Goal: Task Accomplishment & Management: Complete application form

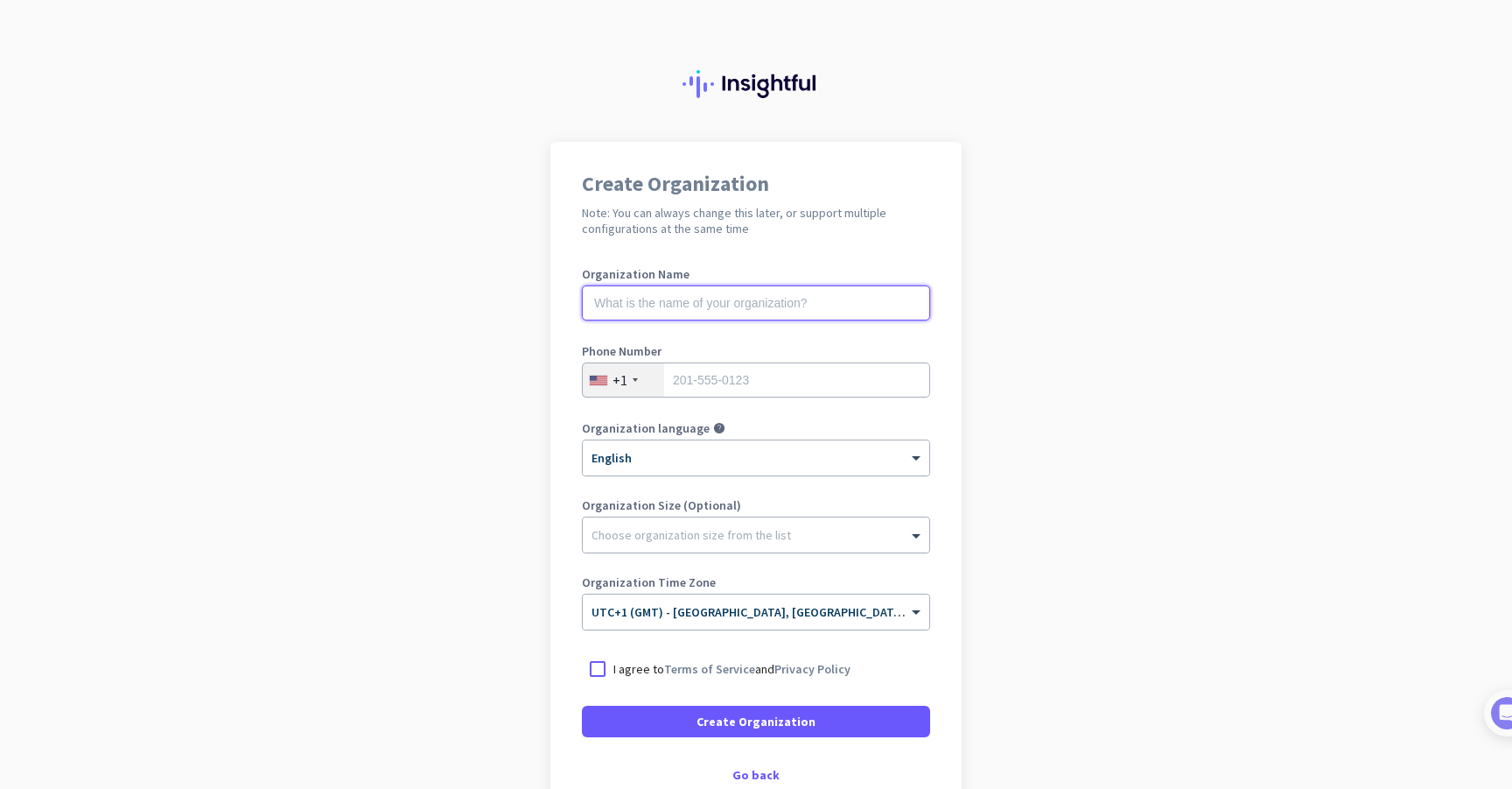
click at [826, 293] on input "text" at bounding box center [756, 302] width 348 height 35
click at [828, 307] on input "text" at bounding box center [756, 302] width 348 height 35
type input "M"
click at [747, 768] on div "Go back" at bounding box center [756, 774] width 348 height 12
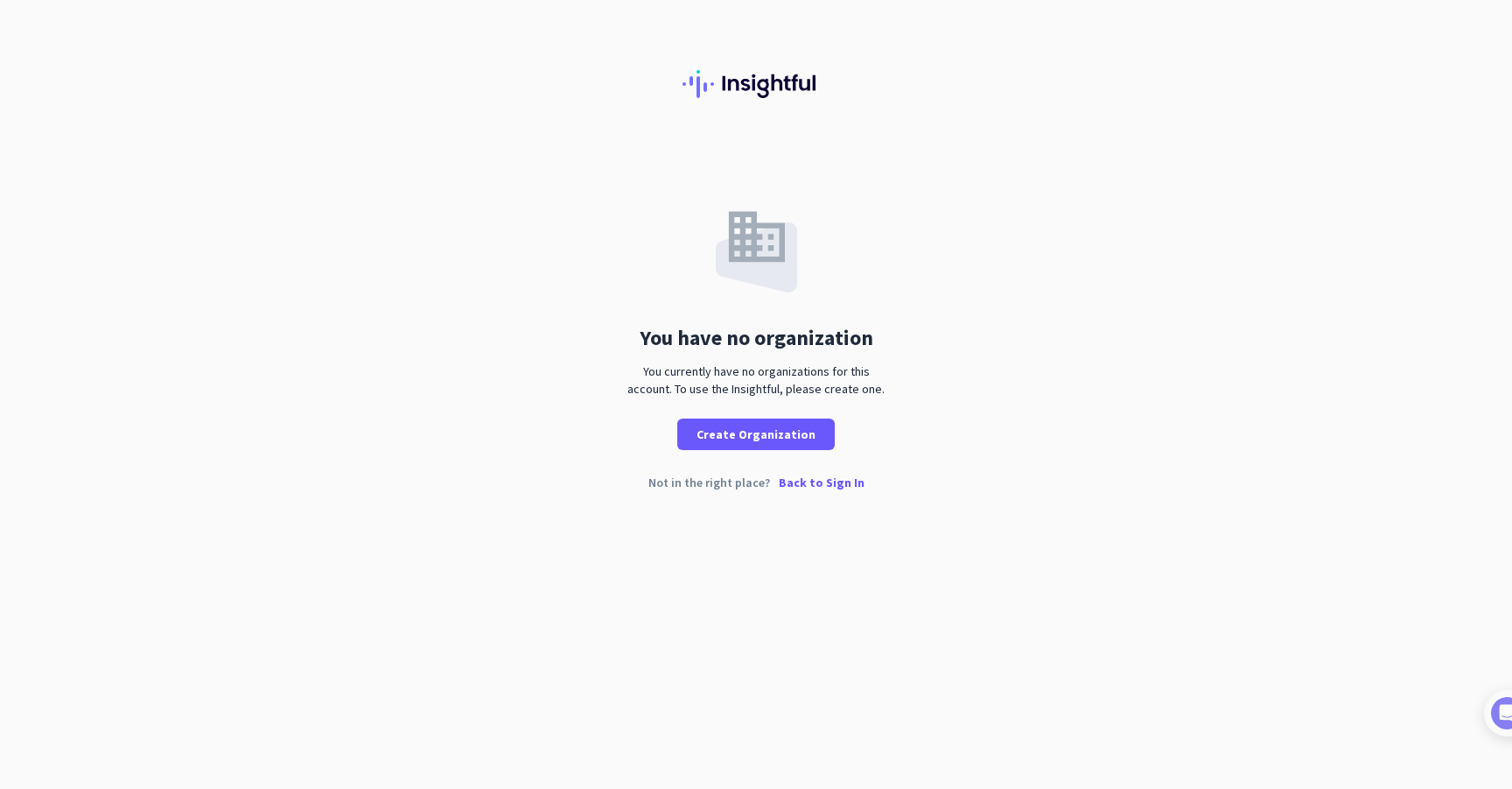
click at [819, 484] on p "Back to Sign In" at bounding box center [821, 482] width 86 height 12
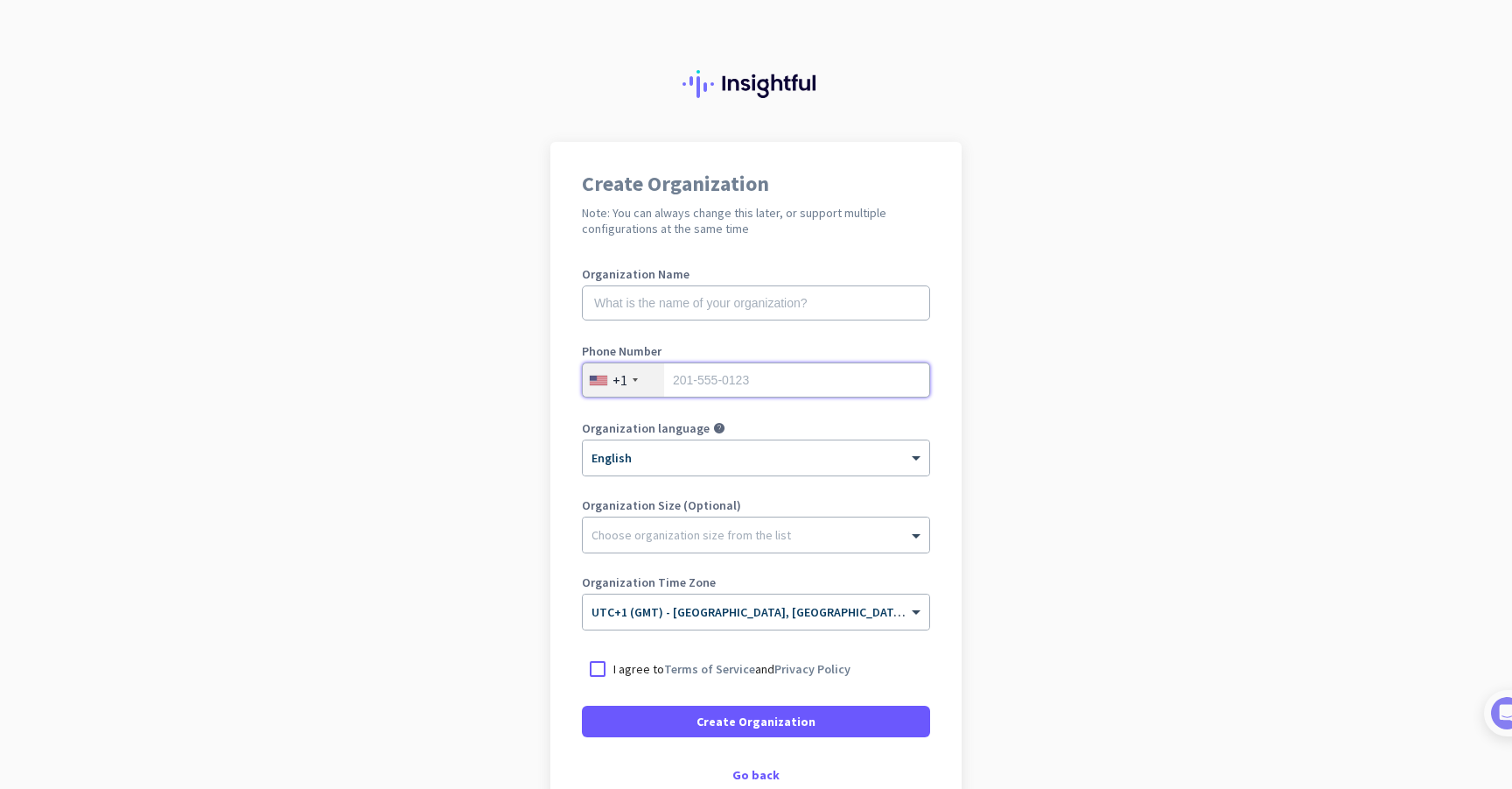
click at [785, 377] on input "tel" at bounding box center [756, 379] width 348 height 35
type input "07737591858"
click at [634, 379] on div at bounding box center [635, 380] width 6 height 4
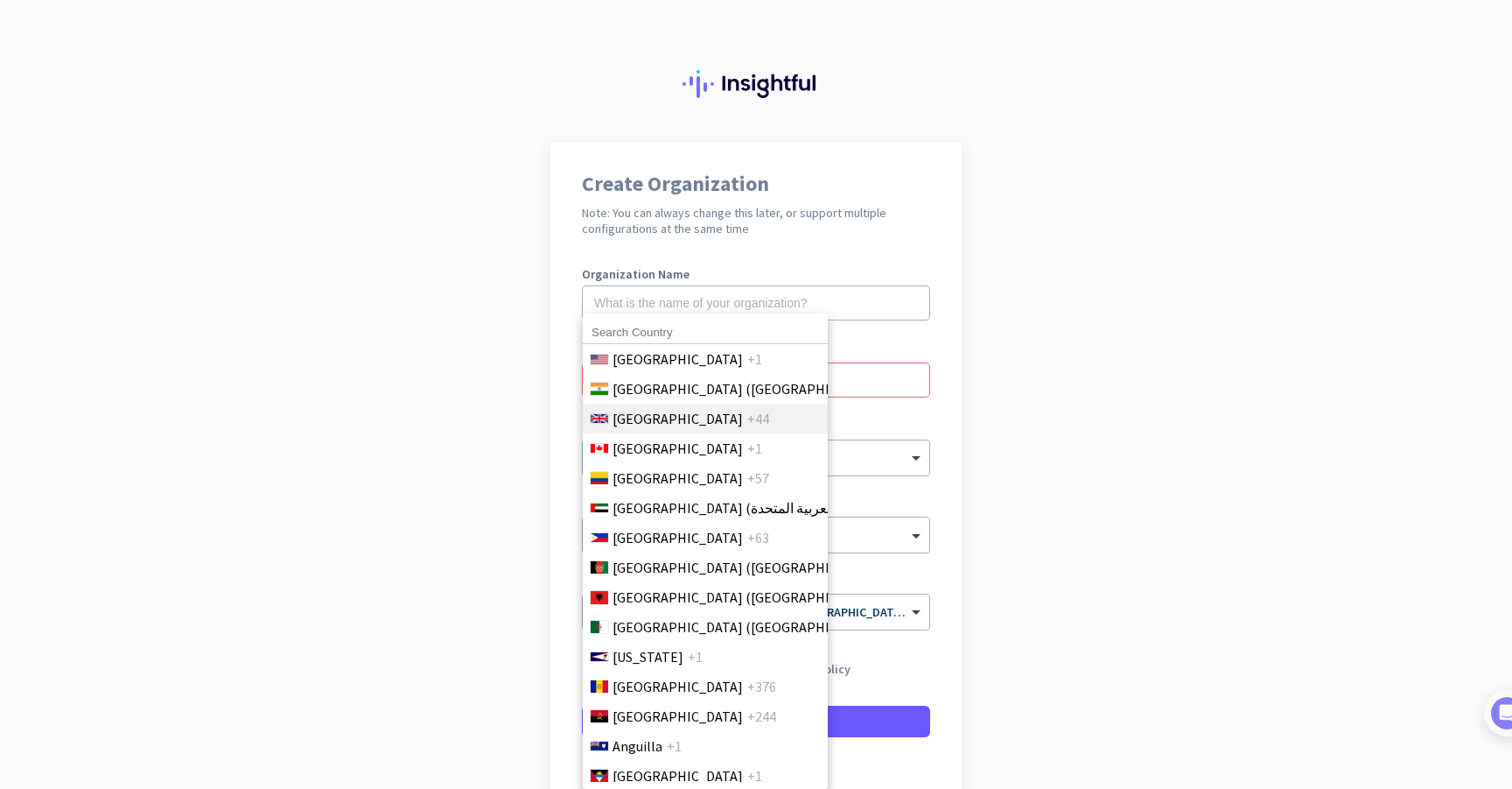
click at [648, 416] on span "United Kingdom" at bounding box center [678, 418] width 131 height 21
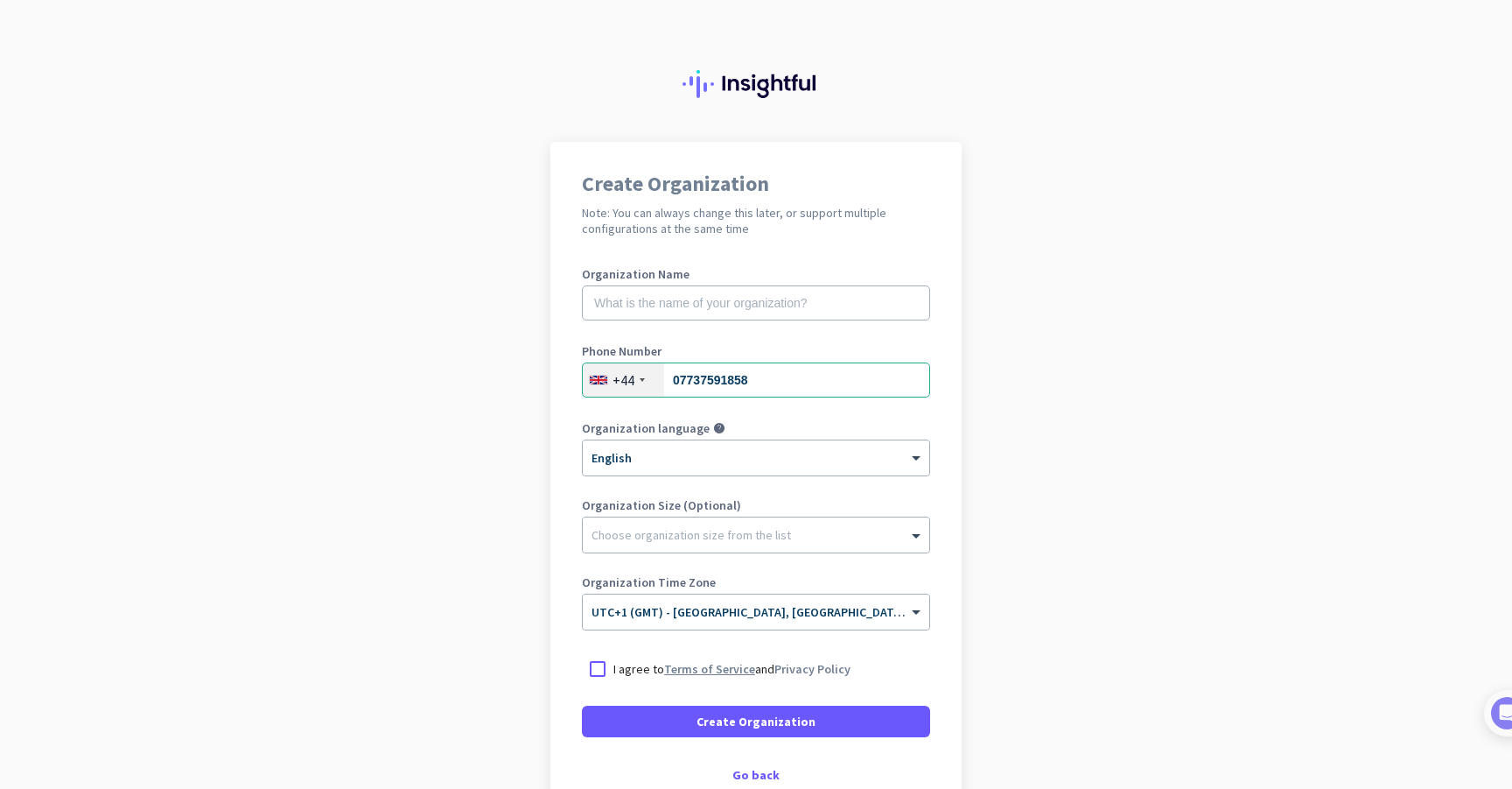
click at [675, 668] on link "Terms of Service" at bounding box center [710, 668] width 91 height 16
click at [598, 670] on div at bounding box center [597, 668] width 31 height 31
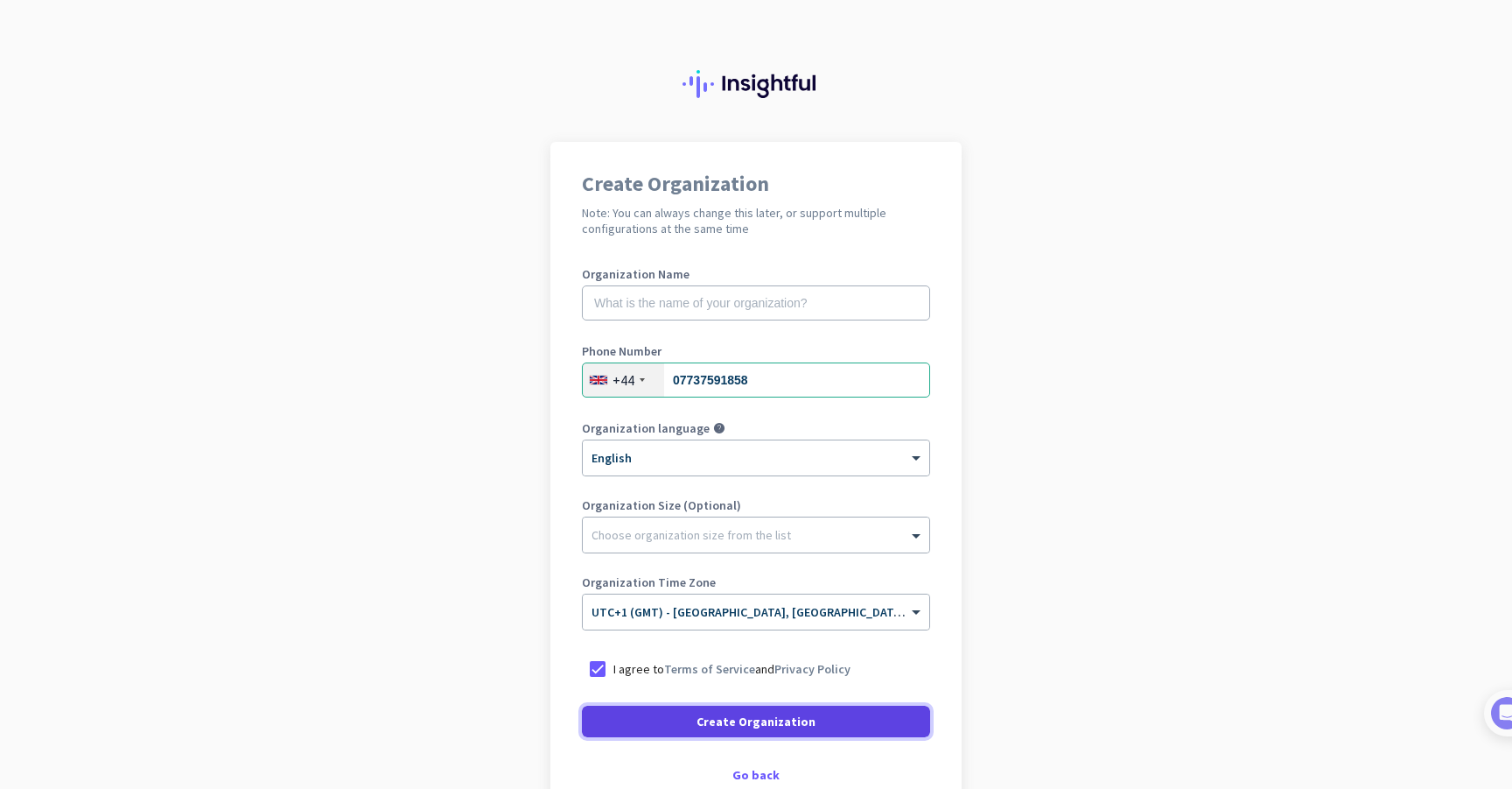
click at [616, 706] on span at bounding box center [756, 721] width 348 height 42
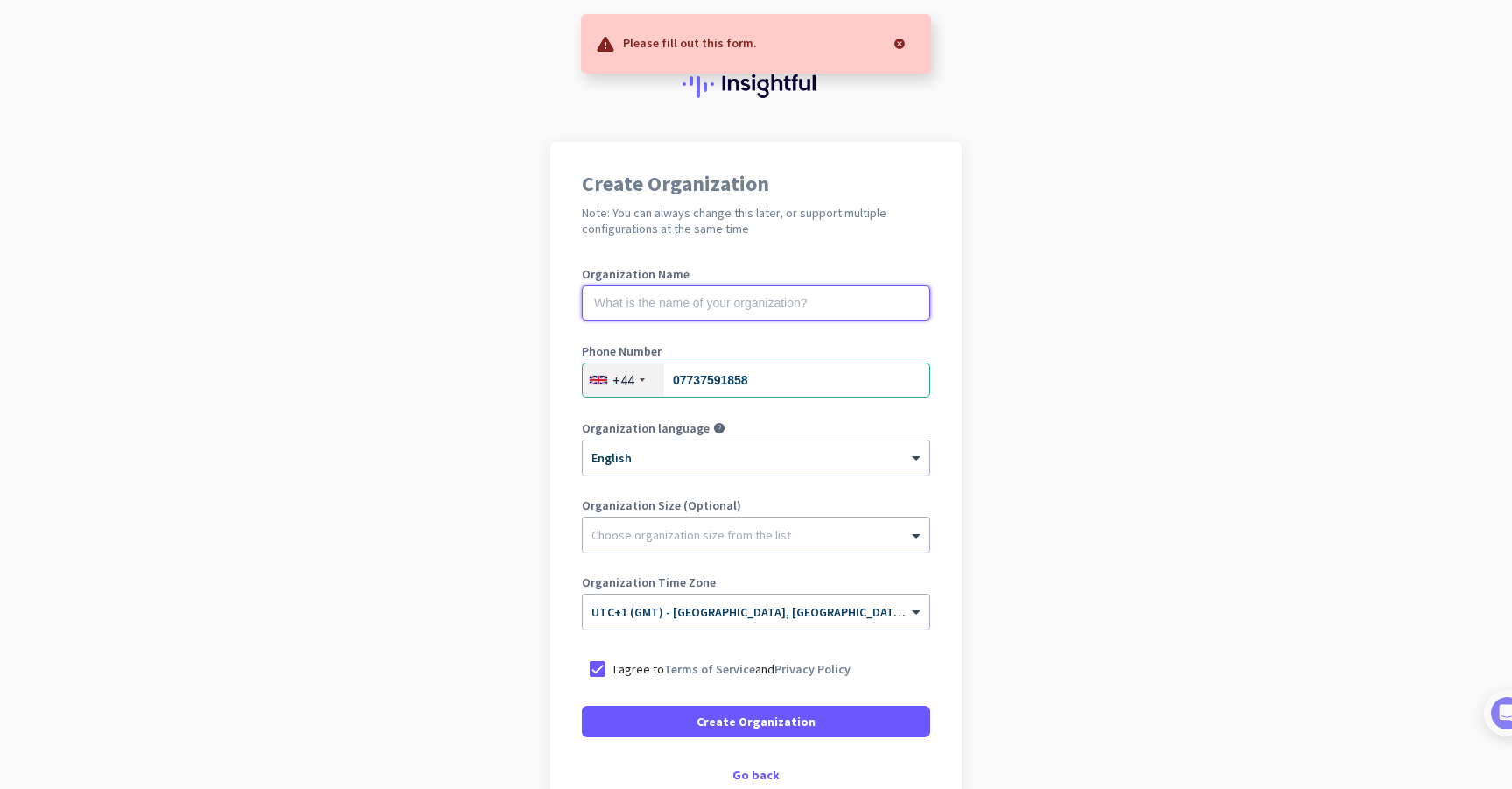
click at [704, 303] on input "text" at bounding box center [756, 302] width 348 height 35
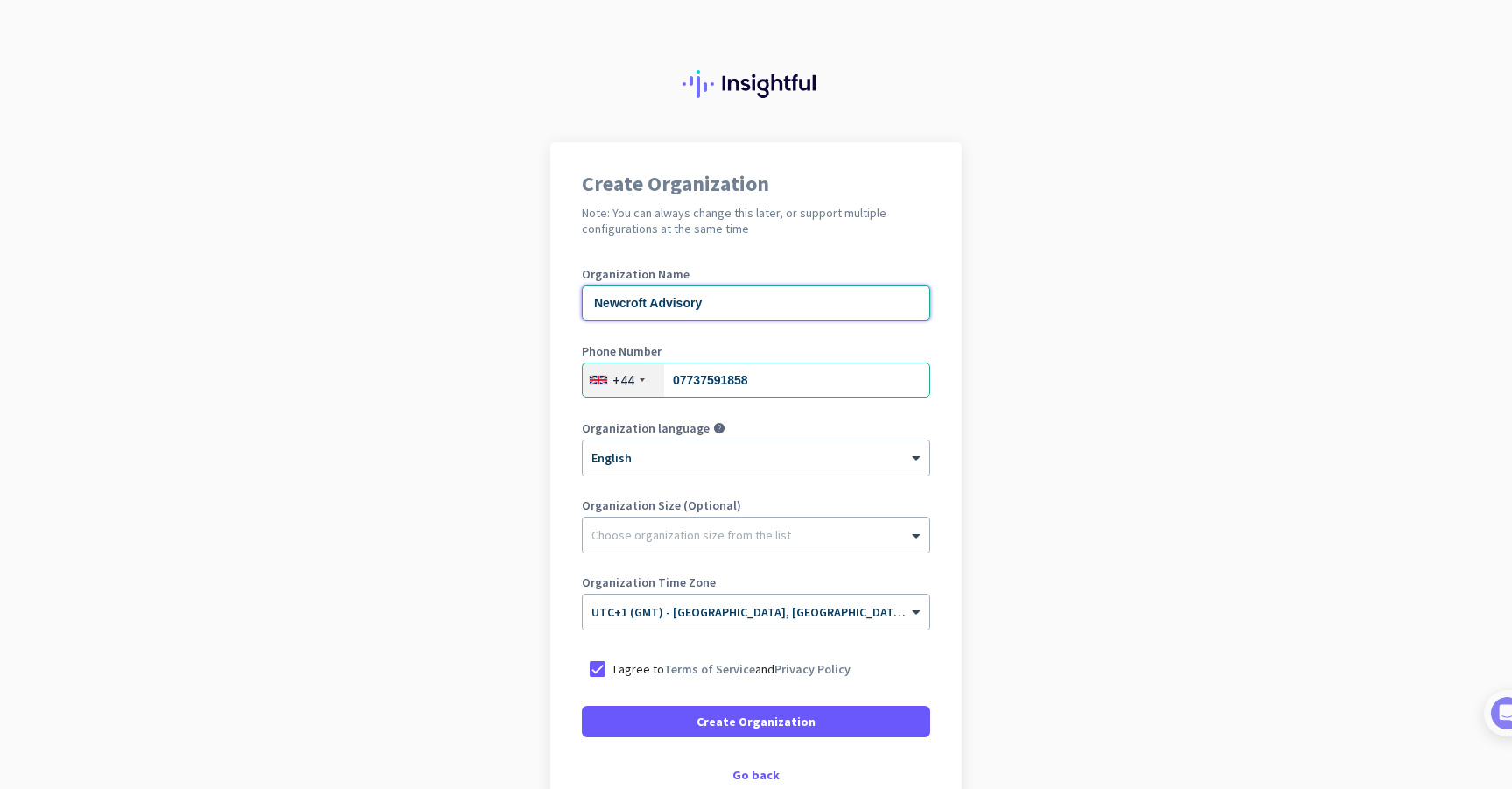
type input "Newcroft Advisory"
click at [582, 705] on button "Create Organization" at bounding box center [756, 720] width 348 height 31
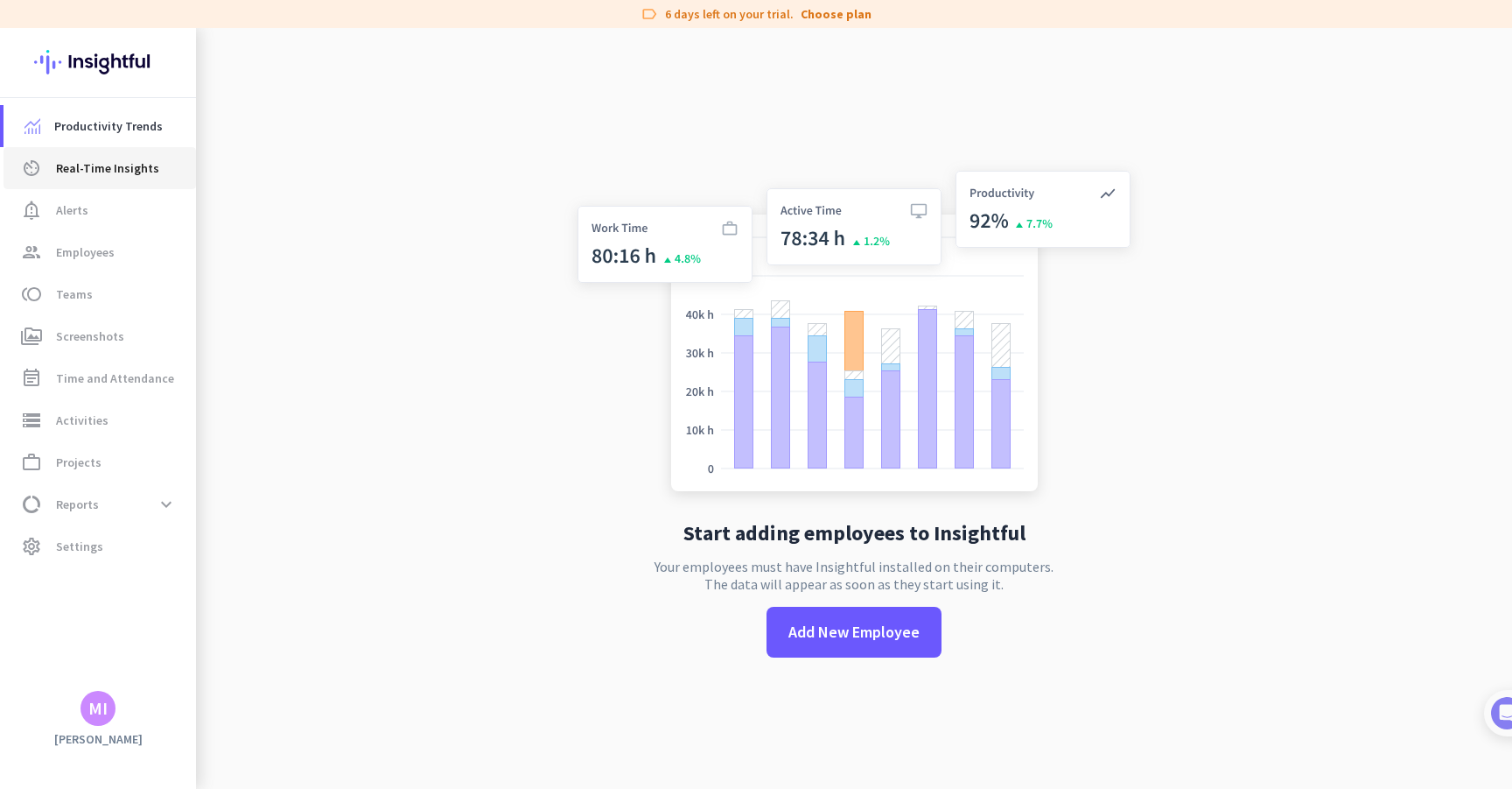
click at [120, 153] on link "av_timer Real-Time Insights" at bounding box center [100, 168] width 193 height 42
